Goal: Task Accomplishment & Management: Manage account settings

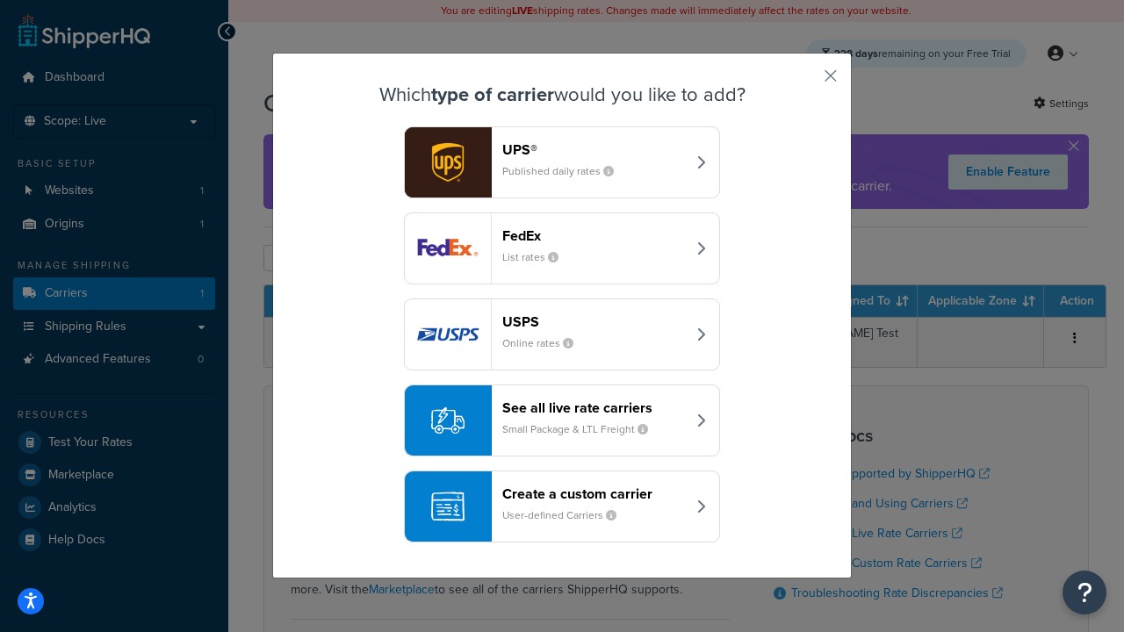
click at [594, 235] on header "FedEx" at bounding box center [594, 235] width 184 height 17
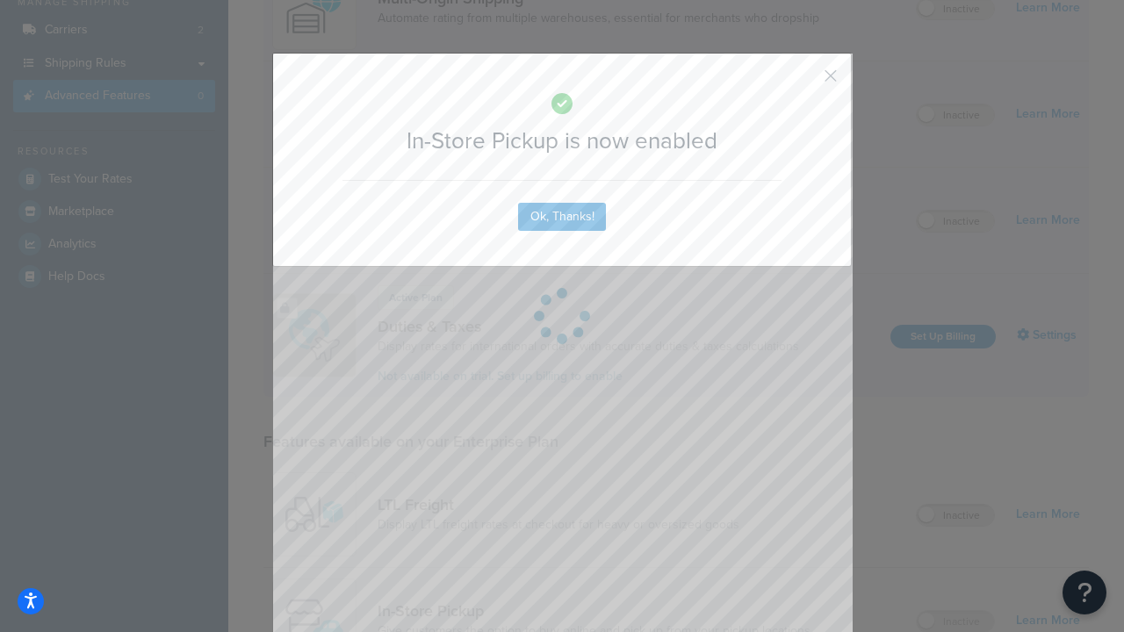
scroll to position [297, 0]
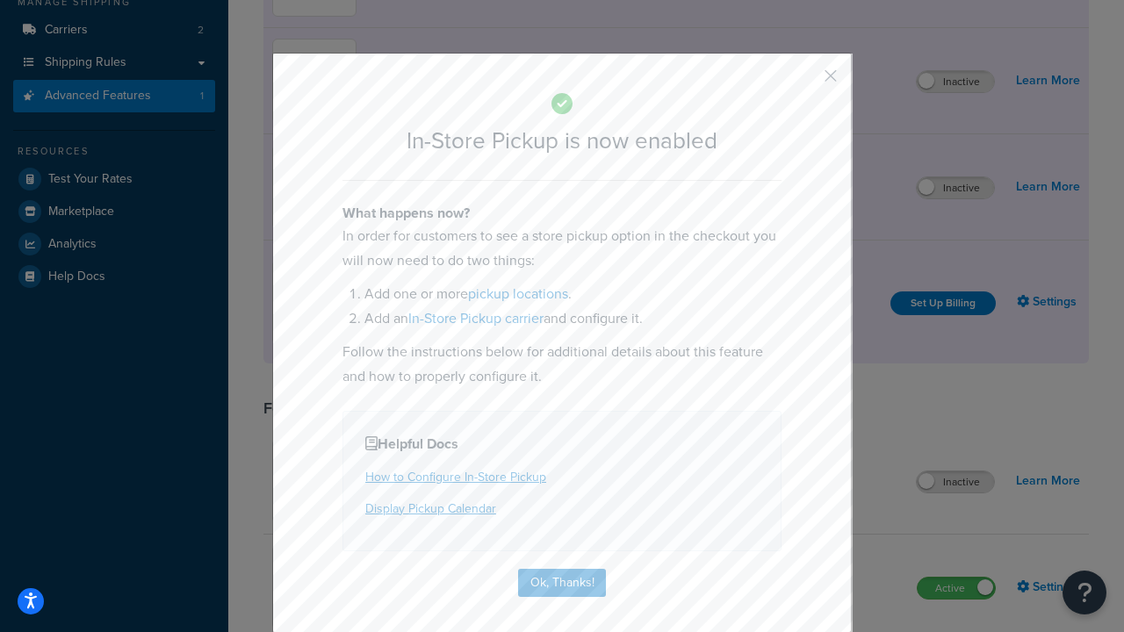
click at [804, 82] on button "button" at bounding box center [805, 82] width 4 height 4
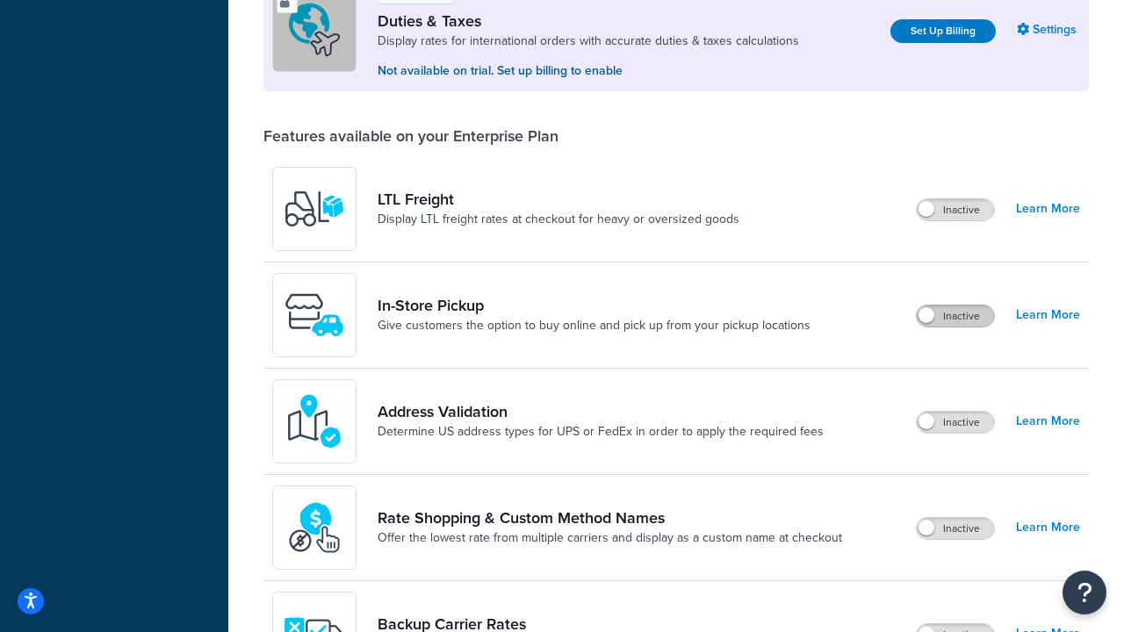
scroll to position [536, 0]
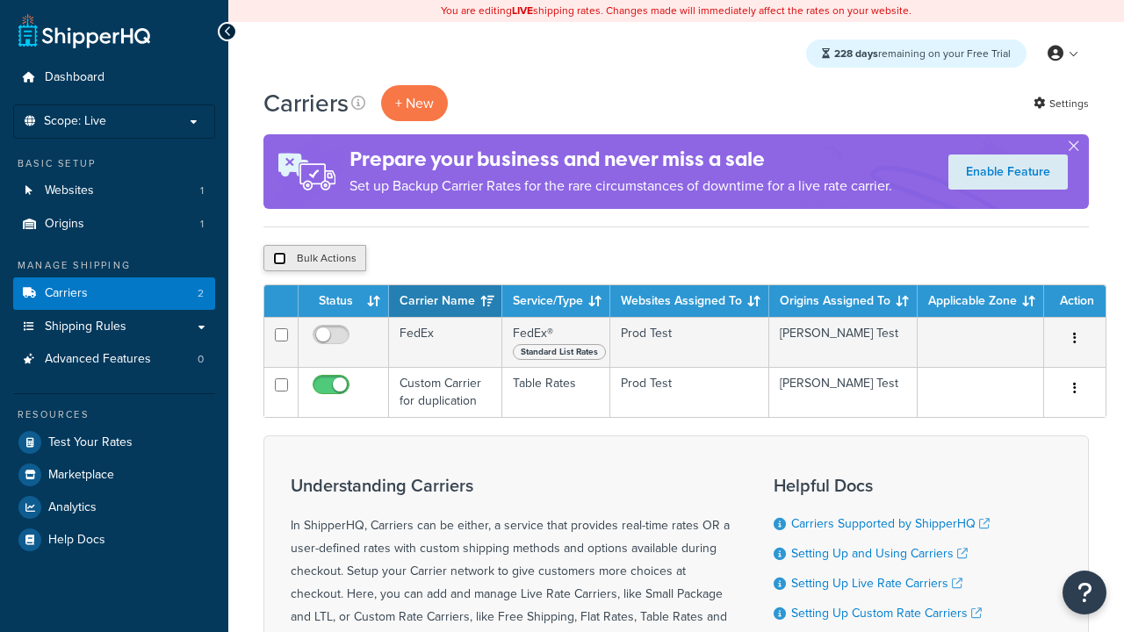
click at [279, 259] on input "checkbox" at bounding box center [279, 258] width 13 height 13
checkbox input "true"
click at [472, 259] on button "Delete" at bounding box center [468, 258] width 61 height 26
